Goal: Check status

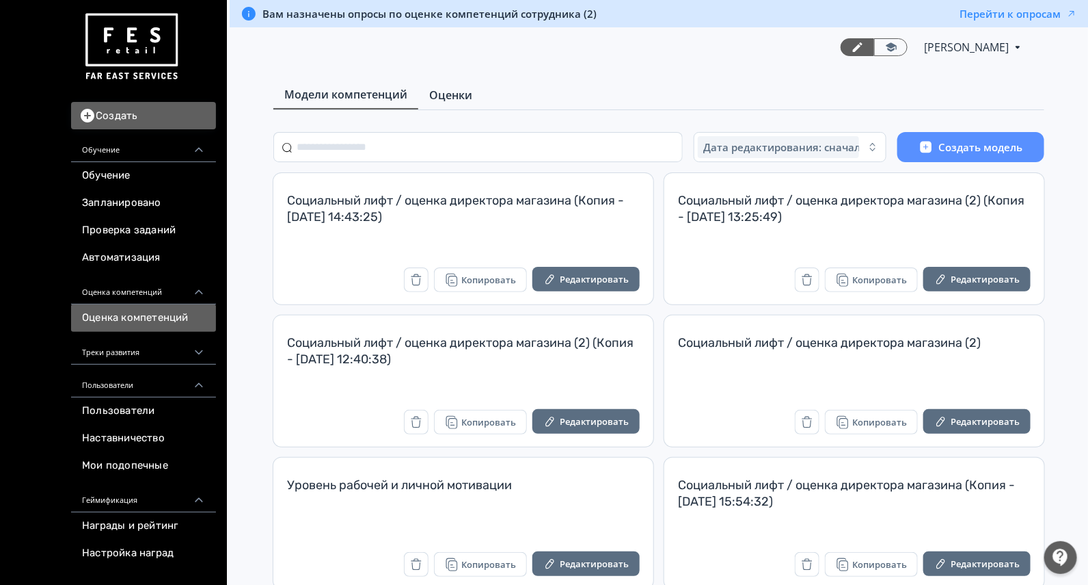
click at [452, 94] on span "Оценки" at bounding box center [450, 95] width 43 height 16
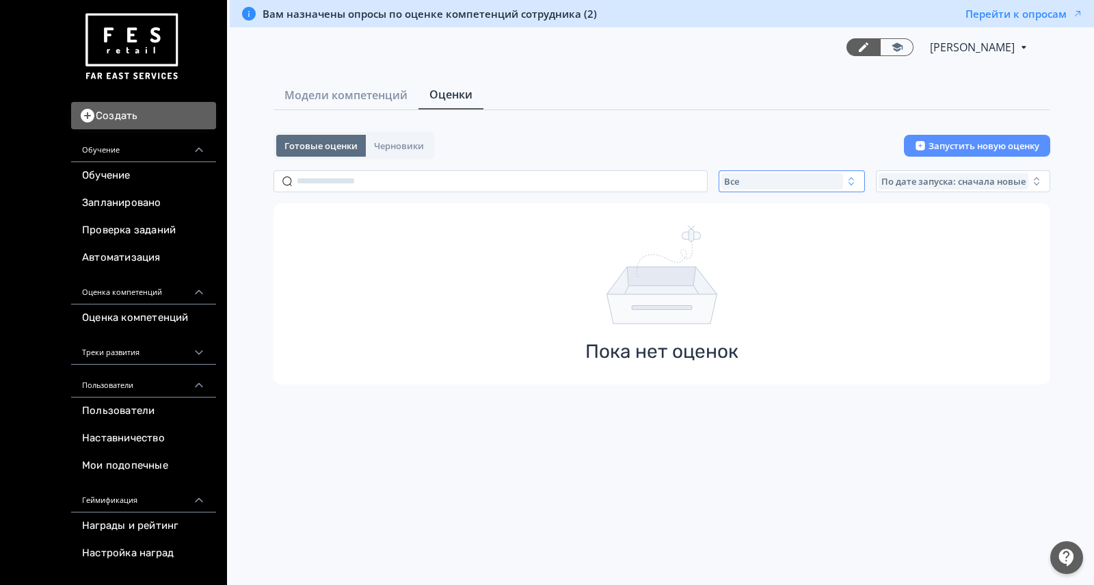
click at [753, 177] on div "Все" at bounding box center [782, 181] width 122 height 16
click at [770, 235] on span "Активные" at bounding box center [761, 237] width 50 height 14
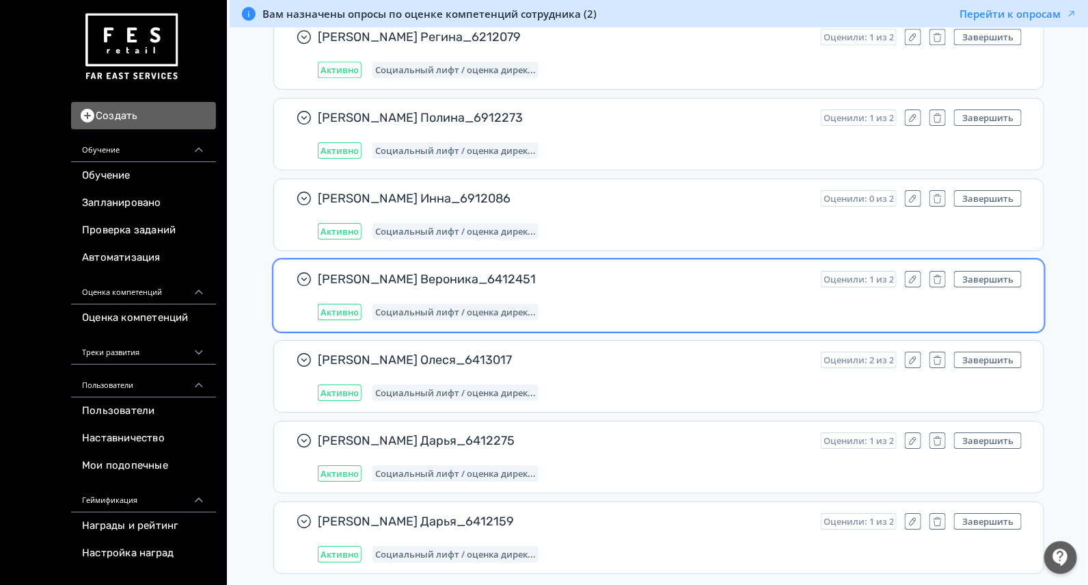
scroll to position [8340, 0]
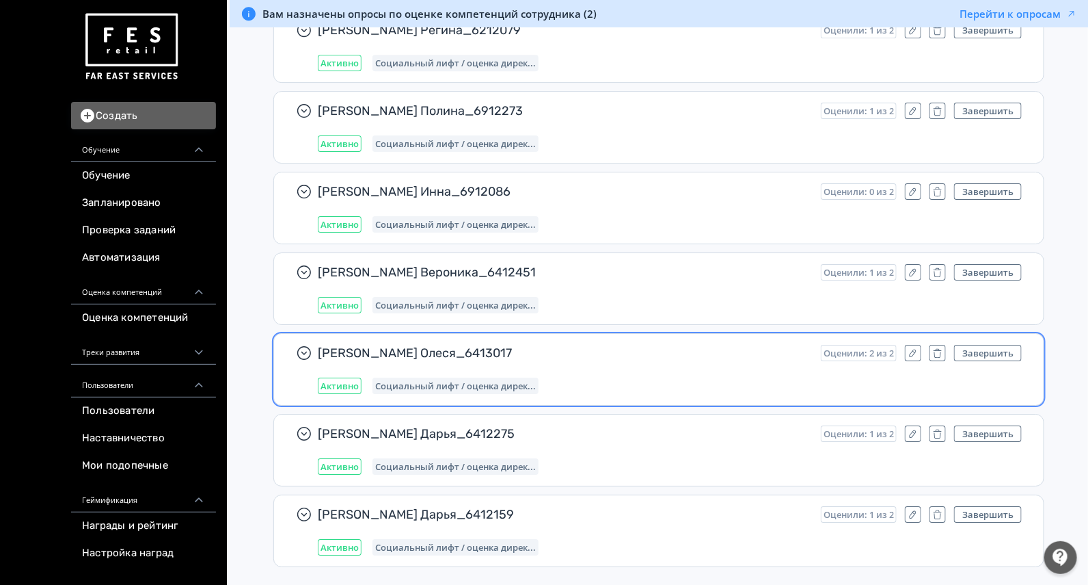
click at [632, 345] on span "[PERSON_NAME] Олеся_6413017" at bounding box center [564, 353] width 492 height 16
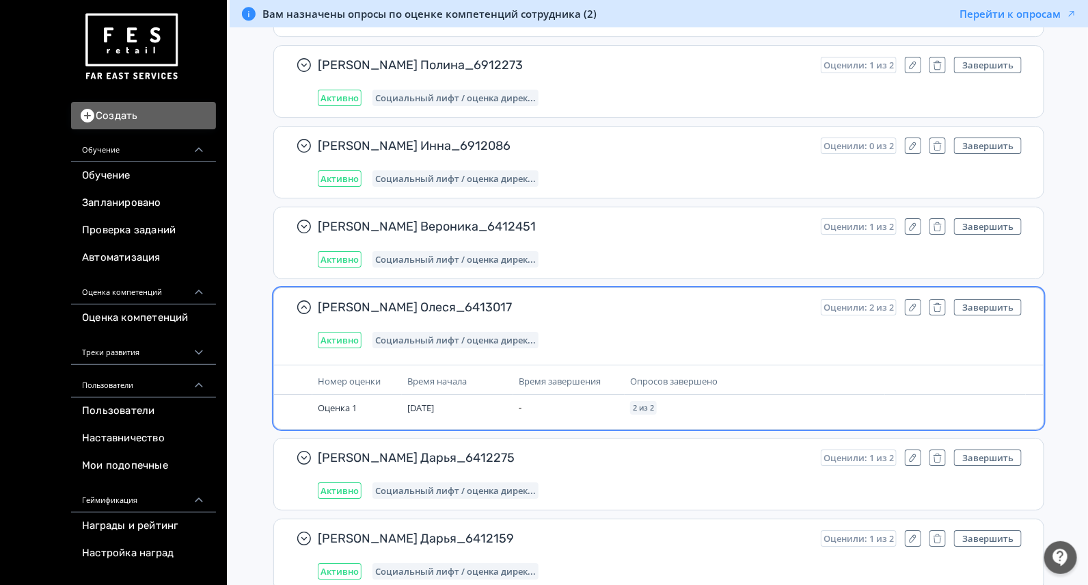
scroll to position [8410, 0]
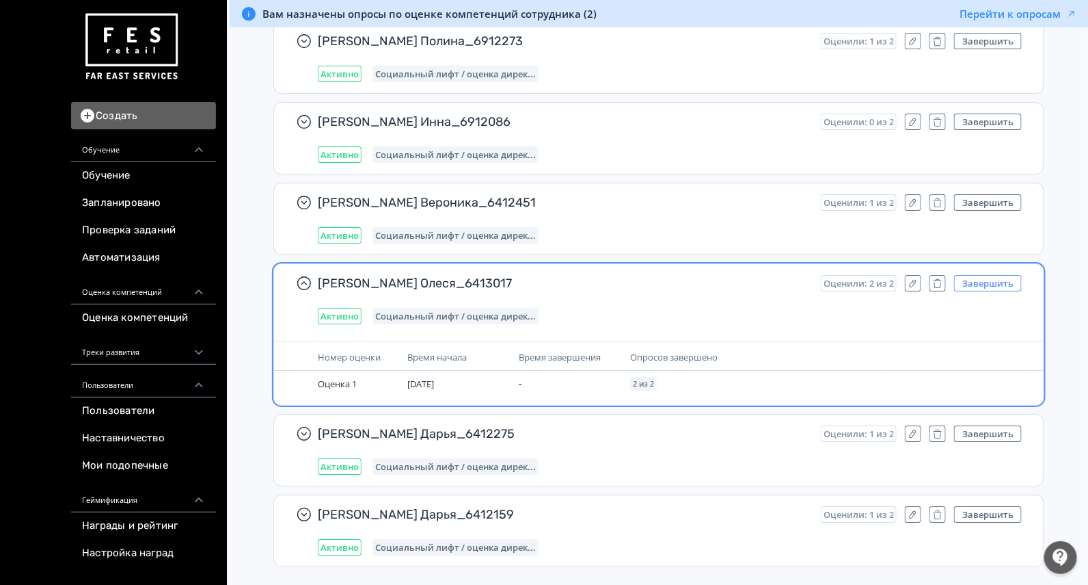
click at [966, 275] on button "Завершить" at bounding box center [988, 283] width 68 height 16
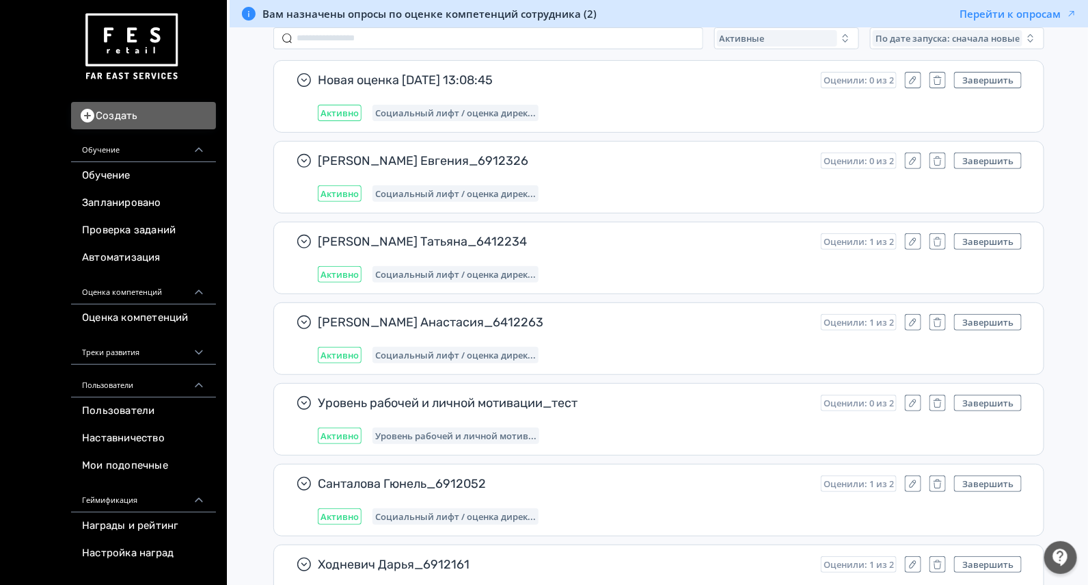
scroll to position [0, 0]
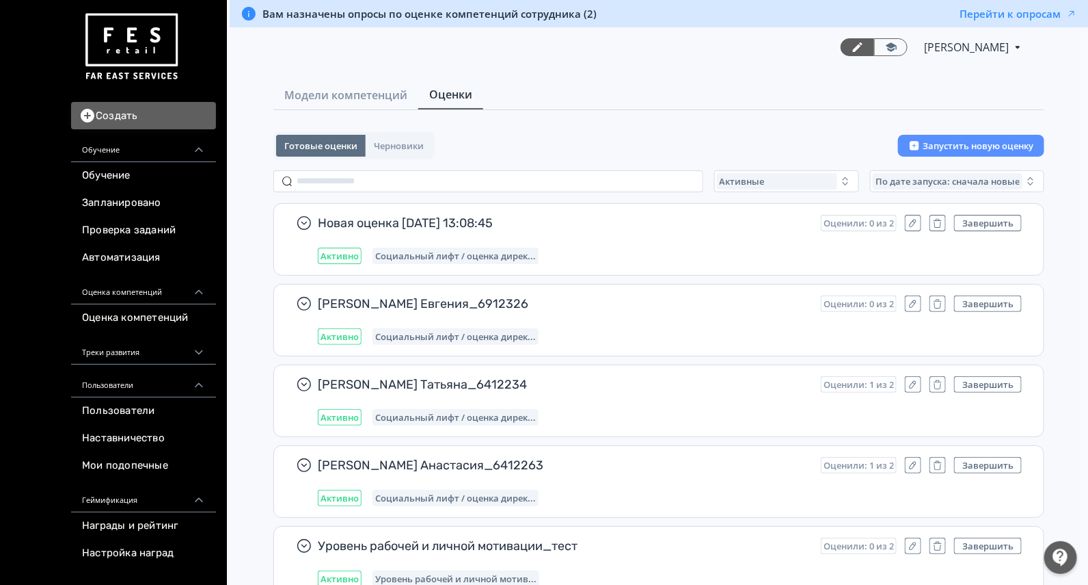
click at [394, 46] on div "[PERSON_NAME] PRO Повысьте эффективность платформы при помощи дополнительных во…" at bounding box center [659, 47] width 733 height 40
click at [766, 177] on div "Активные" at bounding box center [777, 181] width 120 height 16
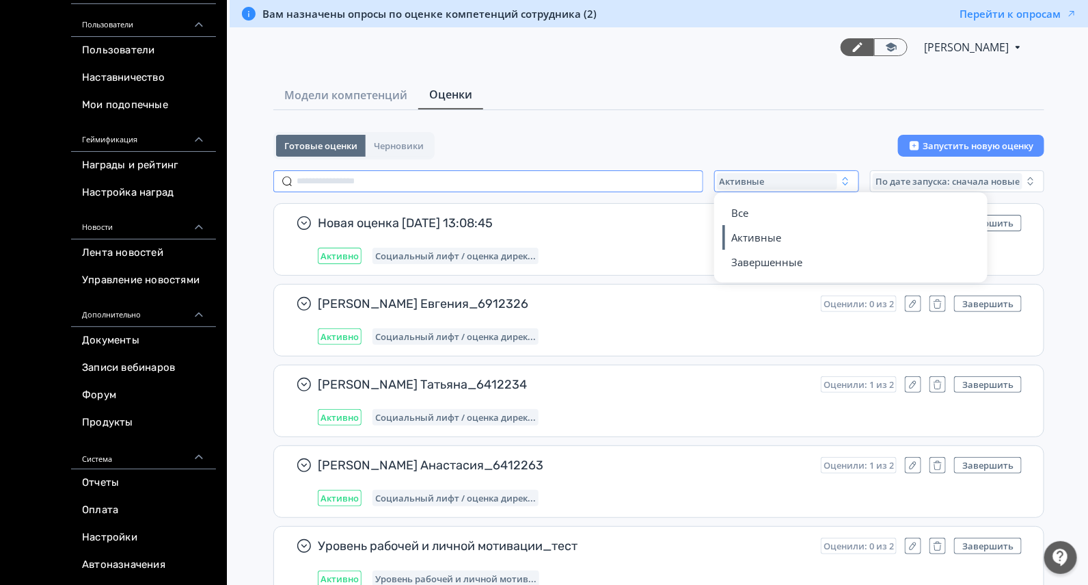
click at [373, 185] on input "text" at bounding box center [488, 181] width 430 height 22
click at [803, 183] on div "Активные" at bounding box center [777, 181] width 120 height 16
click at [781, 217] on button "Все" at bounding box center [851, 212] width 239 height 25
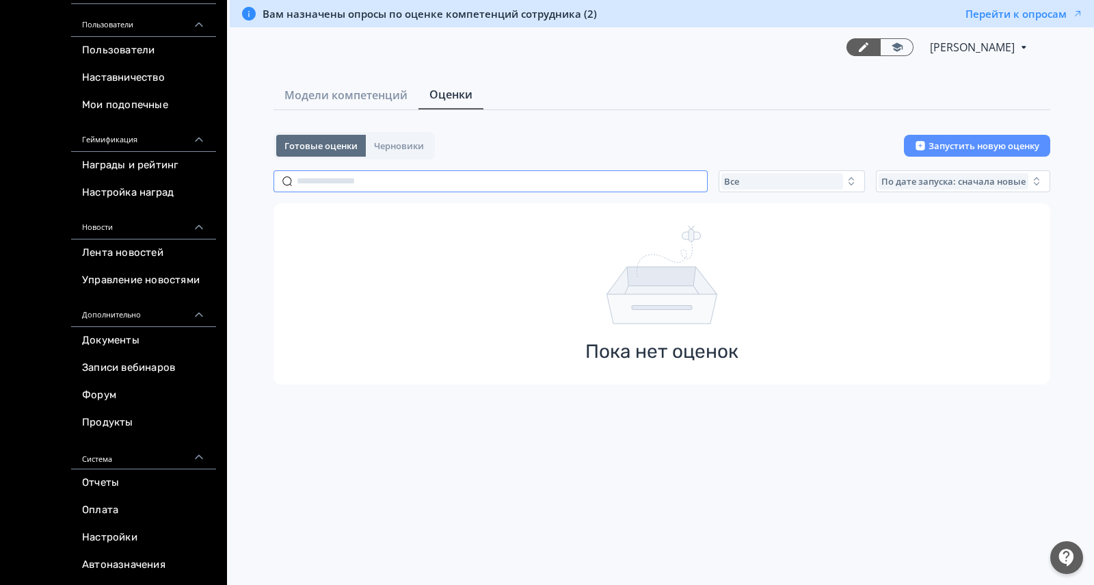
click at [510, 180] on input "text" at bounding box center [490, 181] width 434 height 22
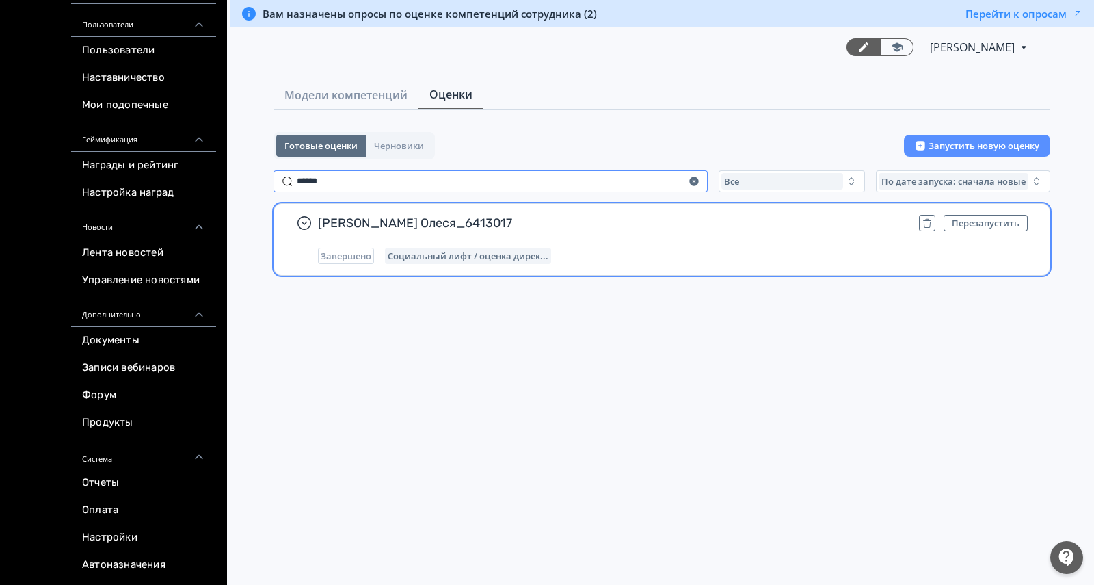
type input "******"
click at [647, 237] on div "[PERSON_NAME] Олеся_6413017 Перезапустить Завершено Социальный лифт / оценка ди…" at bounding box center [673, 239] width 710 height 49
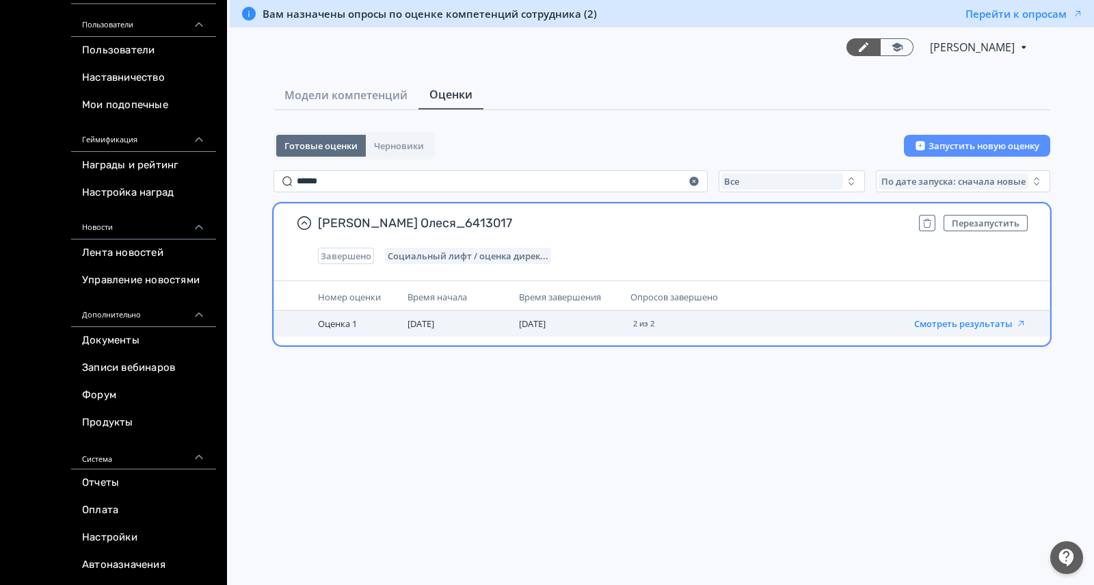
click at [950, 321] on button "Смотреть результаты" at bounding box center [970, 323] width 112 height 11
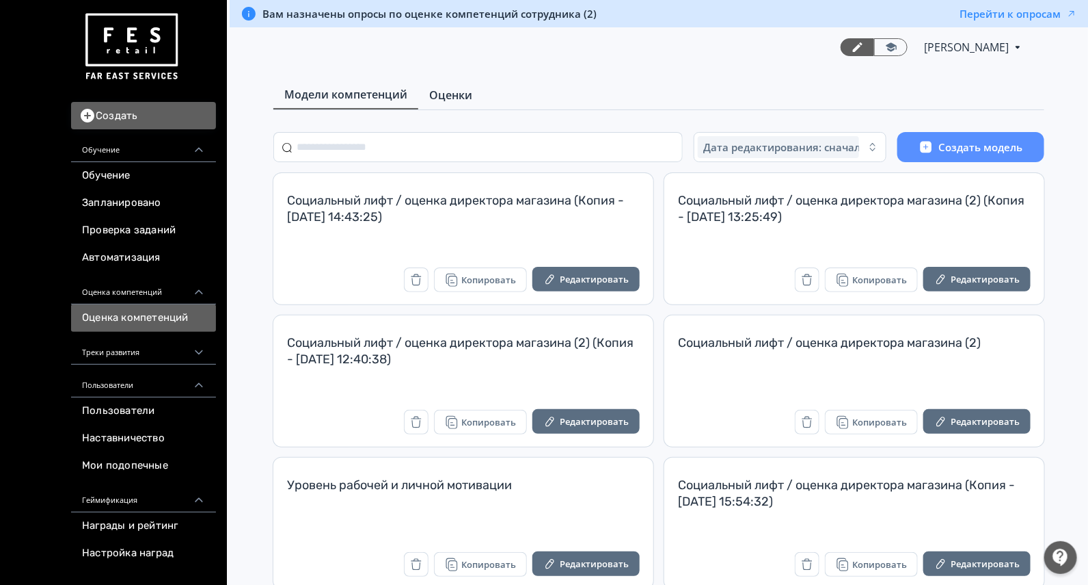
click at [463, 92] on span "Оценки" at bounding box center [450, 95] width 43 height 16
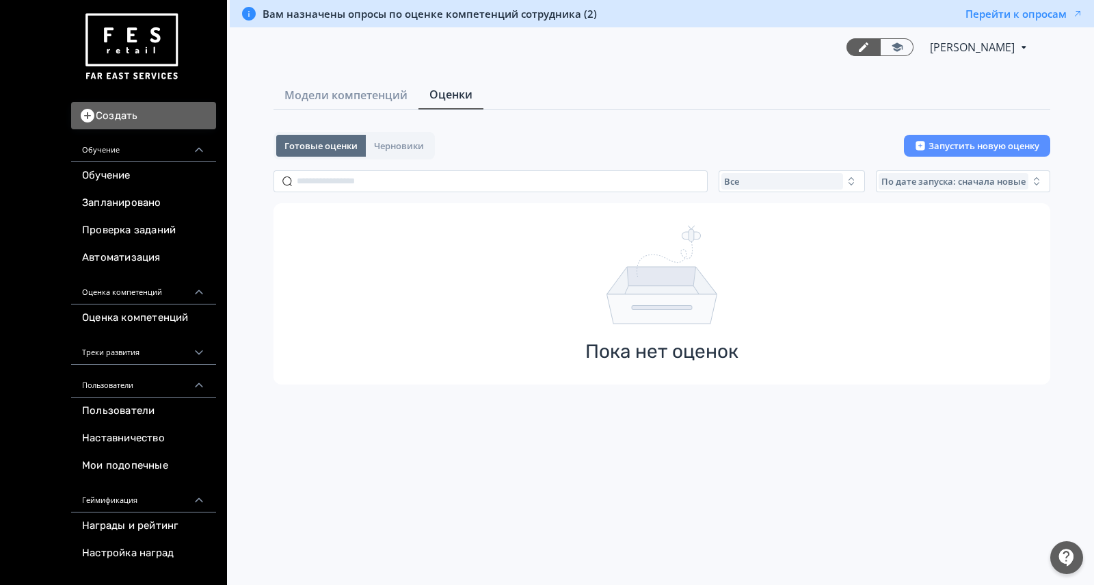
click at [548, 193] on div "Готовые оценки Черновики Запустить новую оценку Все По дате запуска: сначала но…" at bounding box center [661, 258] width 777 height 252
click at [539, 180] on input "text" at bounding box center [490, 181] width 434 height 22
paste input "*"
click at [466, 179] on input "text" at bounding box center [490, 181] width 434 height 22
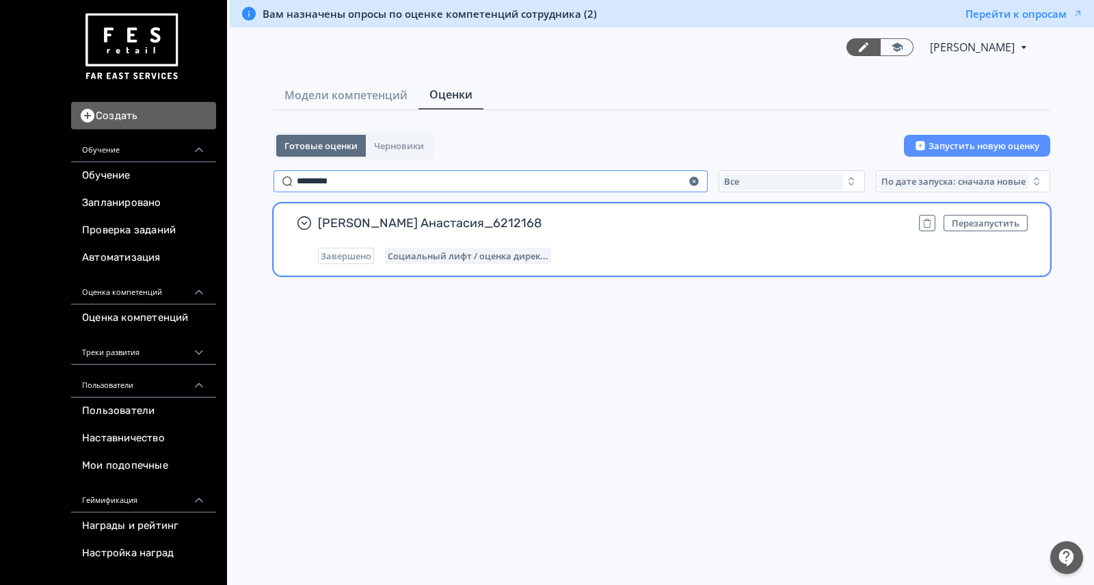
type input "*********"
click at [697, 241] on div "Долгушина Анастасия_6212168 Перезапустить Завершено Социальный лифт / оценка ди…" at bounding box center [673, 239] width 710 height 49
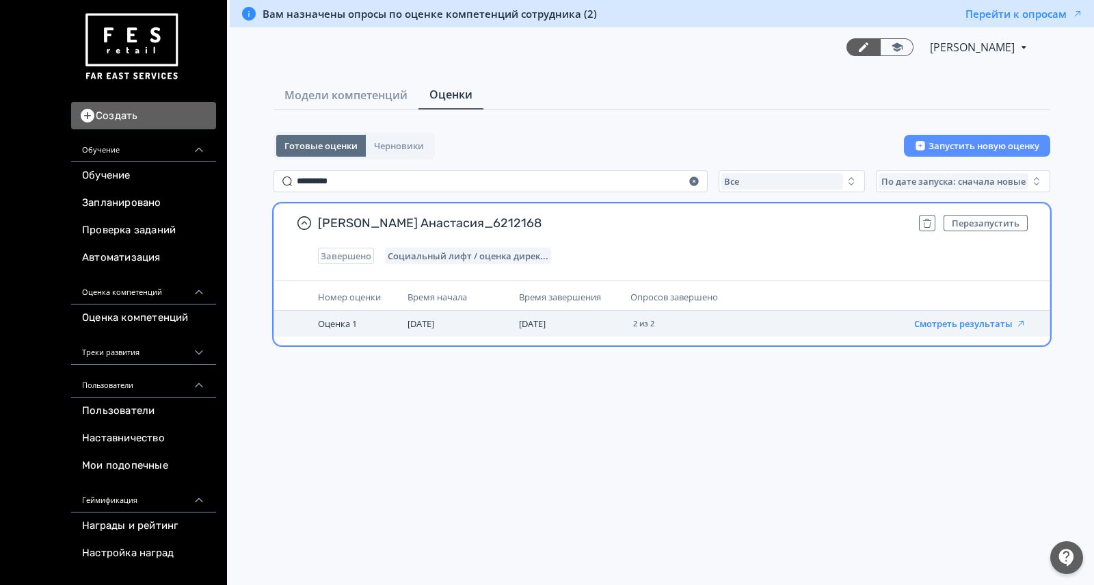
click at [970, 323] on button "Смотреть результаты" at bounding box center [970, 323] width 112 height 11
